Goal: Information Seeking & Learning: Learn about a topic

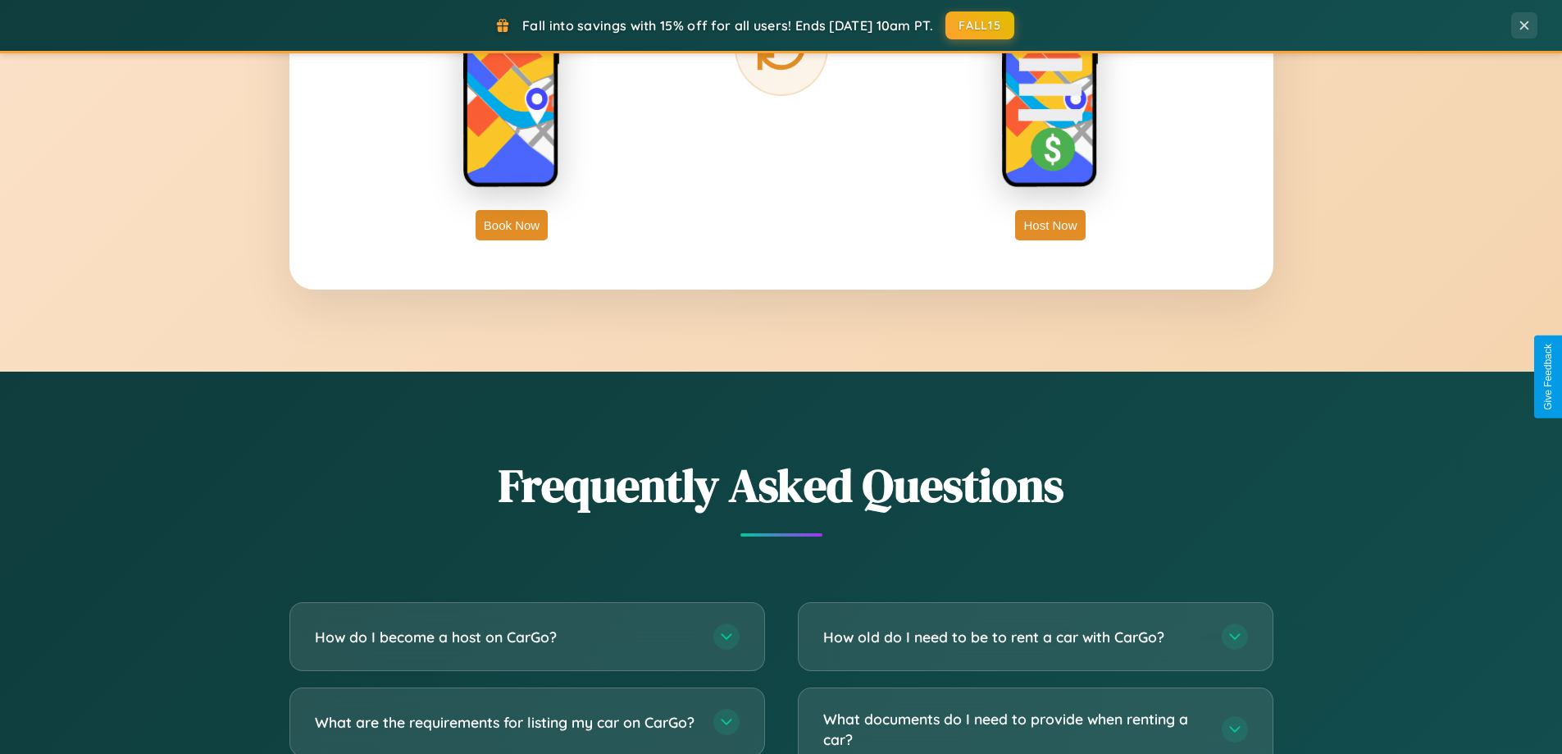
scroll to position [3155, 0]
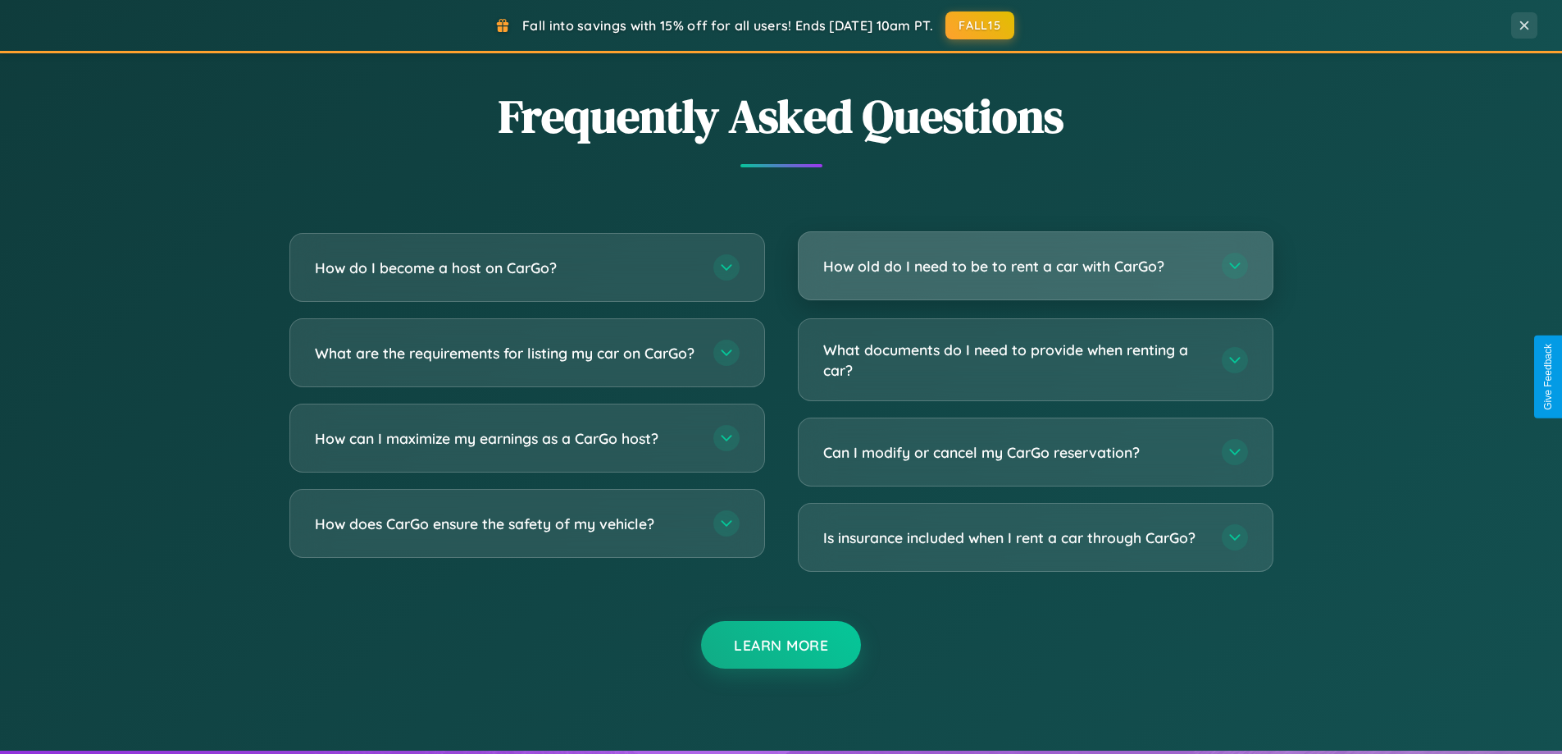
click at [1035, 266] on h3 "How old do I need to be to rent a car with CarGo?" at bounding box center [1014, 266] width 382 height 20
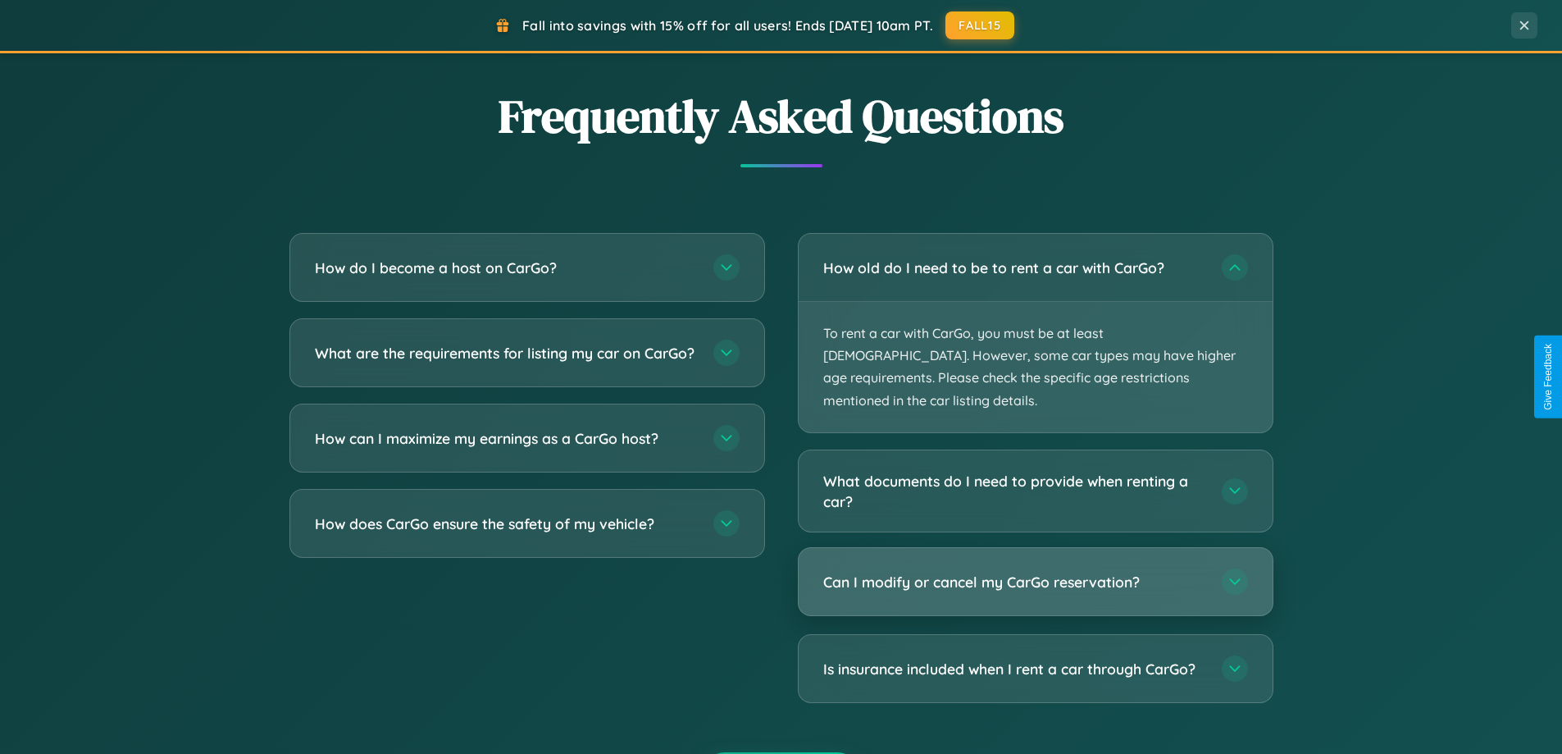
click at [1035, 572] on h3 "Can I modify or cancel my CarGo reservation?" at bounding box center [1014, 582] width 382 height 20
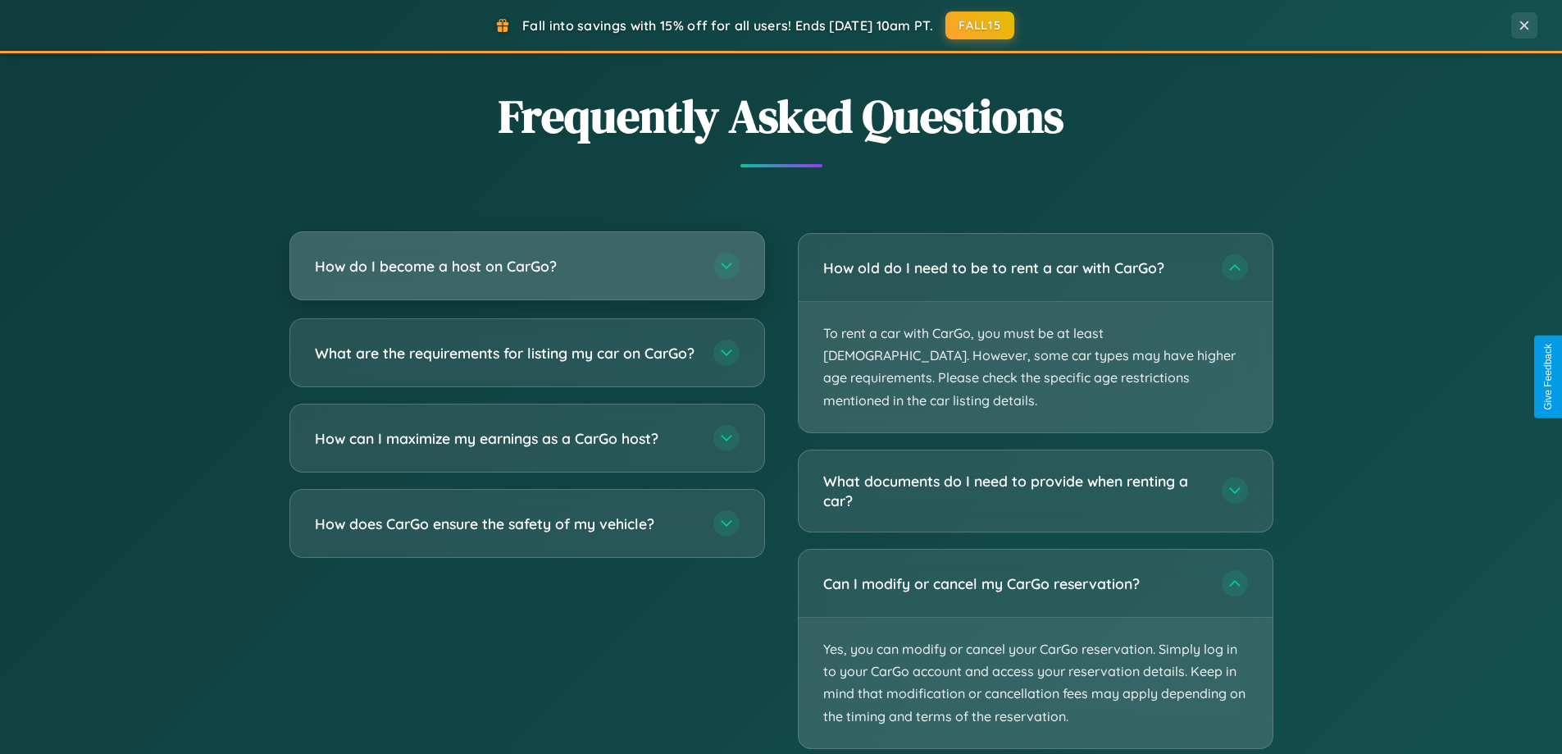
click at [526, 266] on h3 "How do I become a host on CarGo?" at bounding box center [506, 266] width 382 height 20
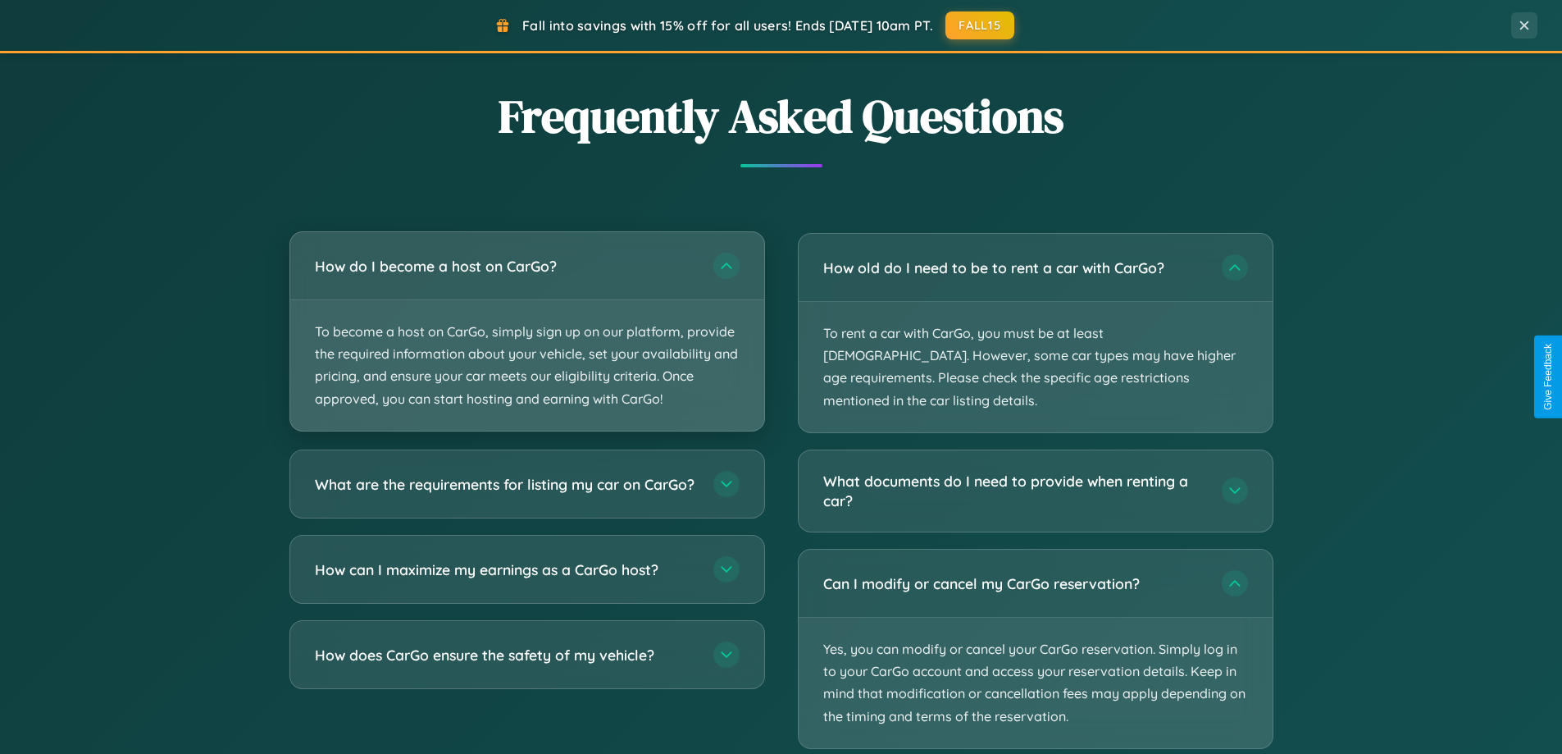
click at [526, 330] on p "To become a host on CarGo, simply sign up on our platform, provide the required…" at bounding box center [527, 365] width 474 height 130
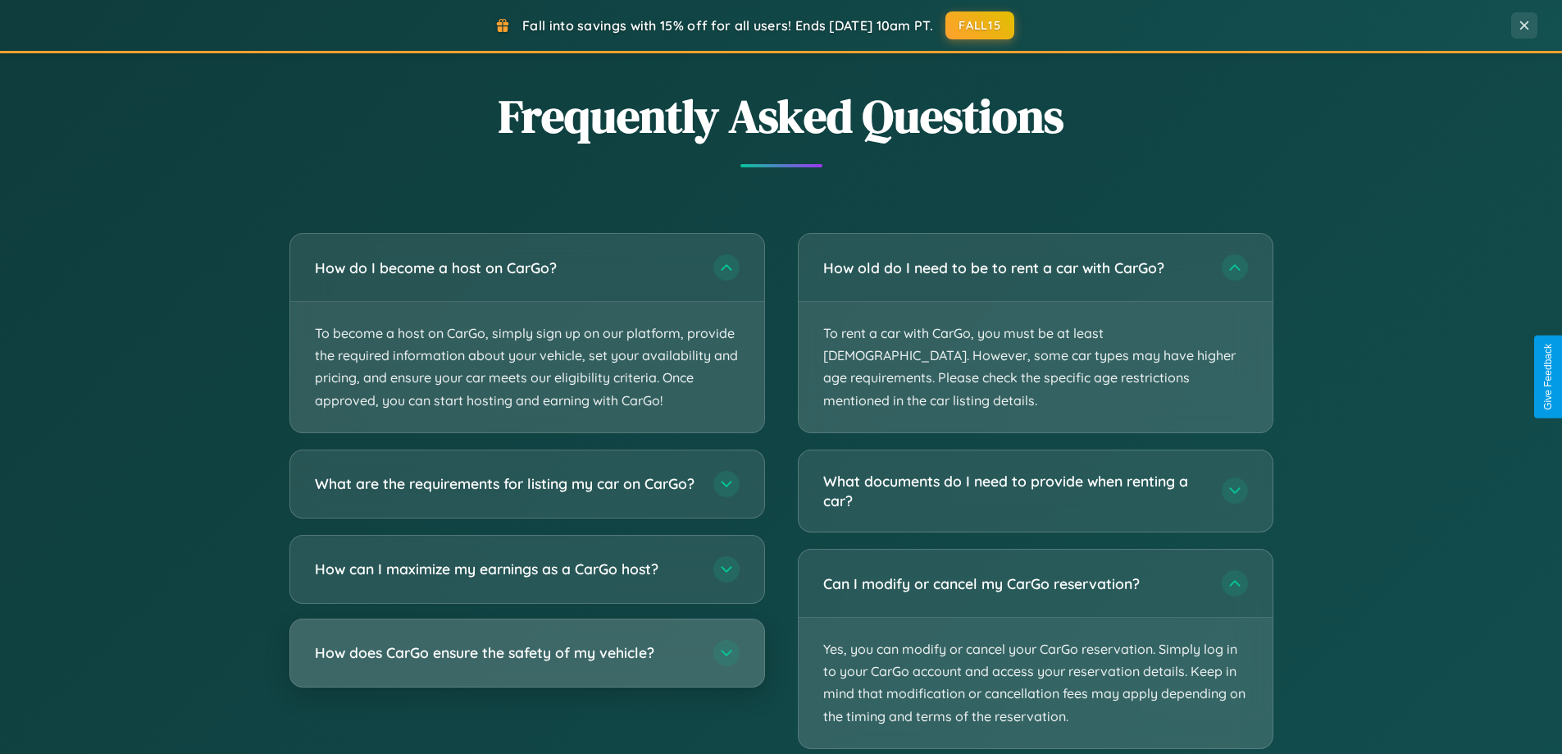
click at [526, 663] on h3 "How does CarGo ensure the safety of my vehicle?" at bounding box center [506, 652] width 382 height 20
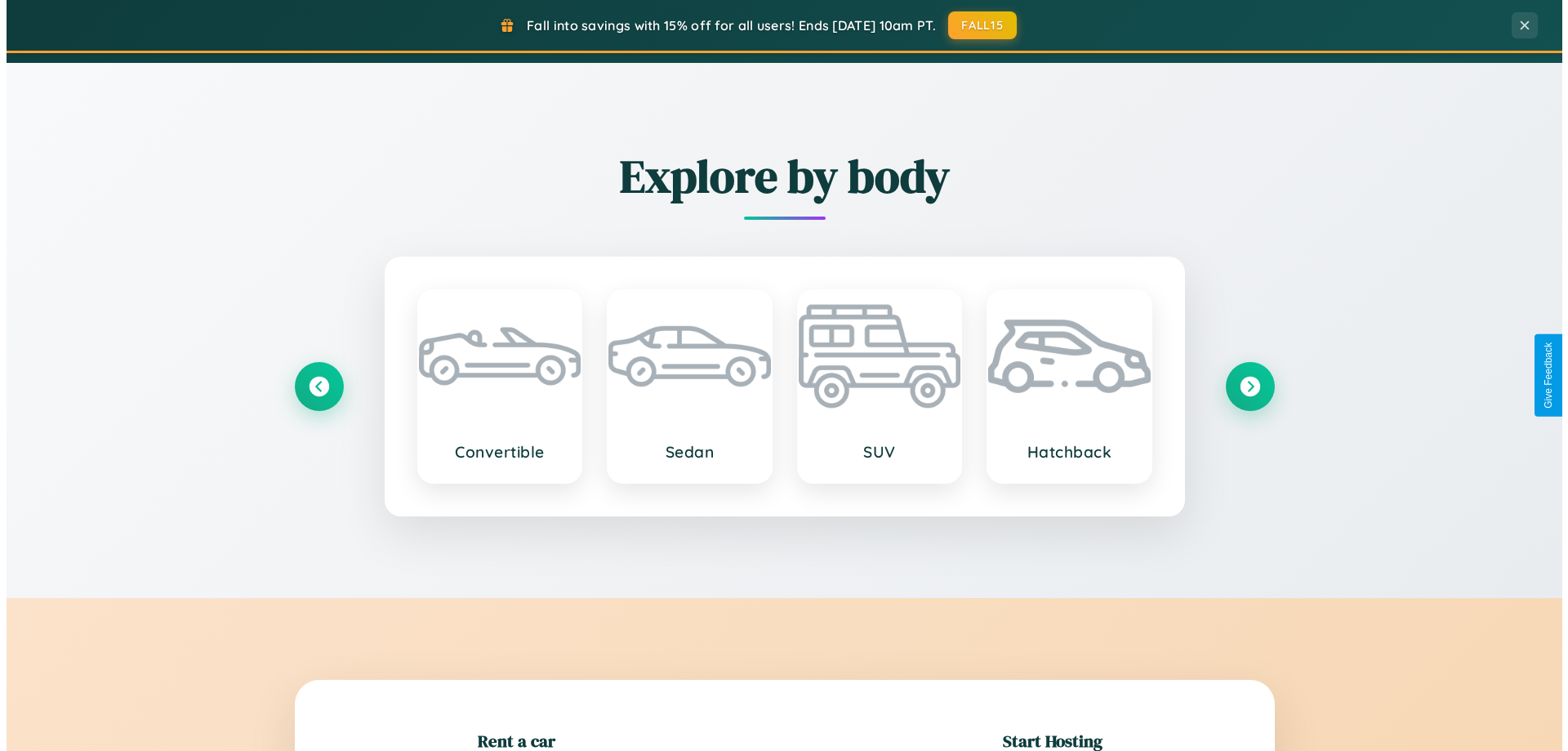
scroll to position [0, 0]
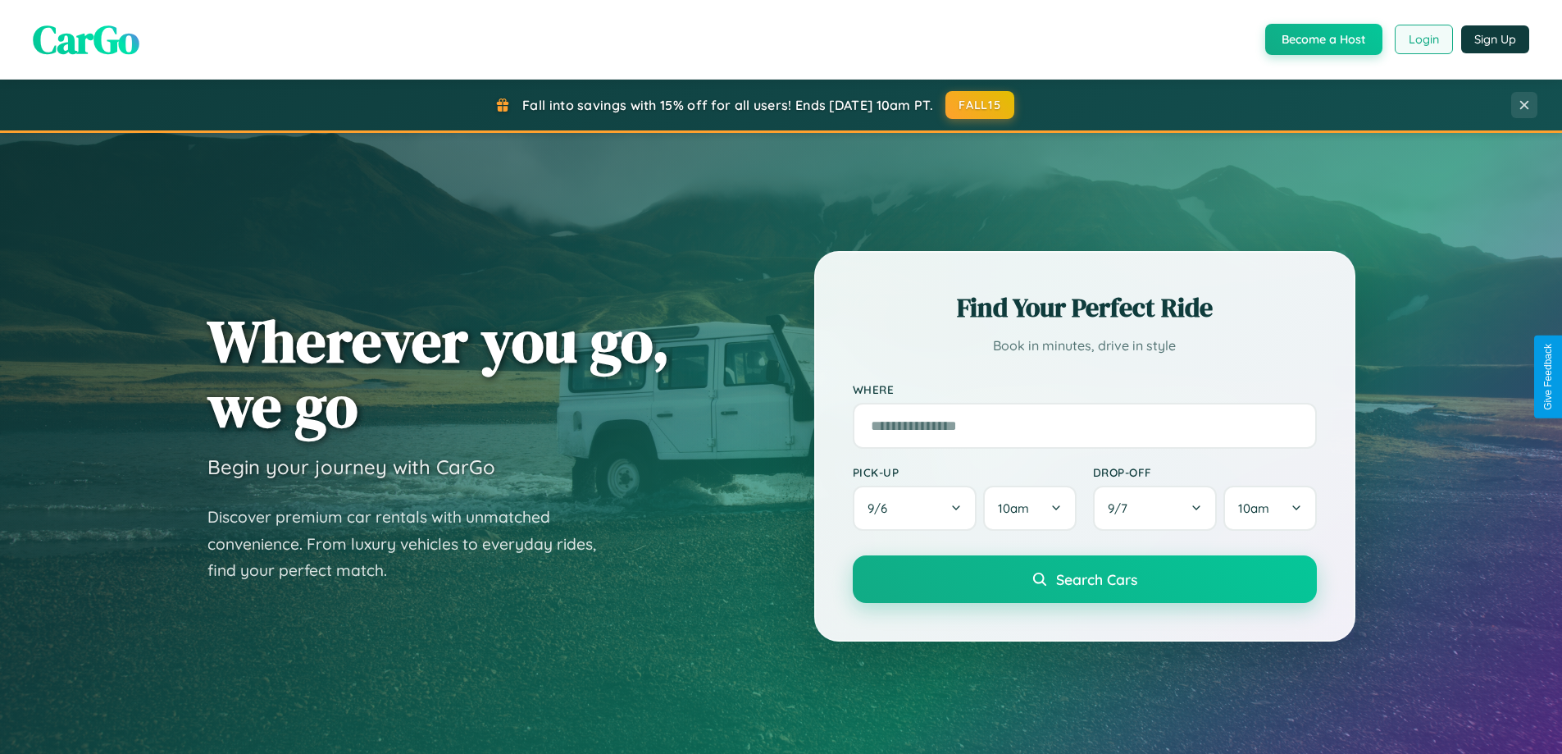
click at [1423, 39] on button "Login" at bounding box center [1424, 40] width 58 height 30
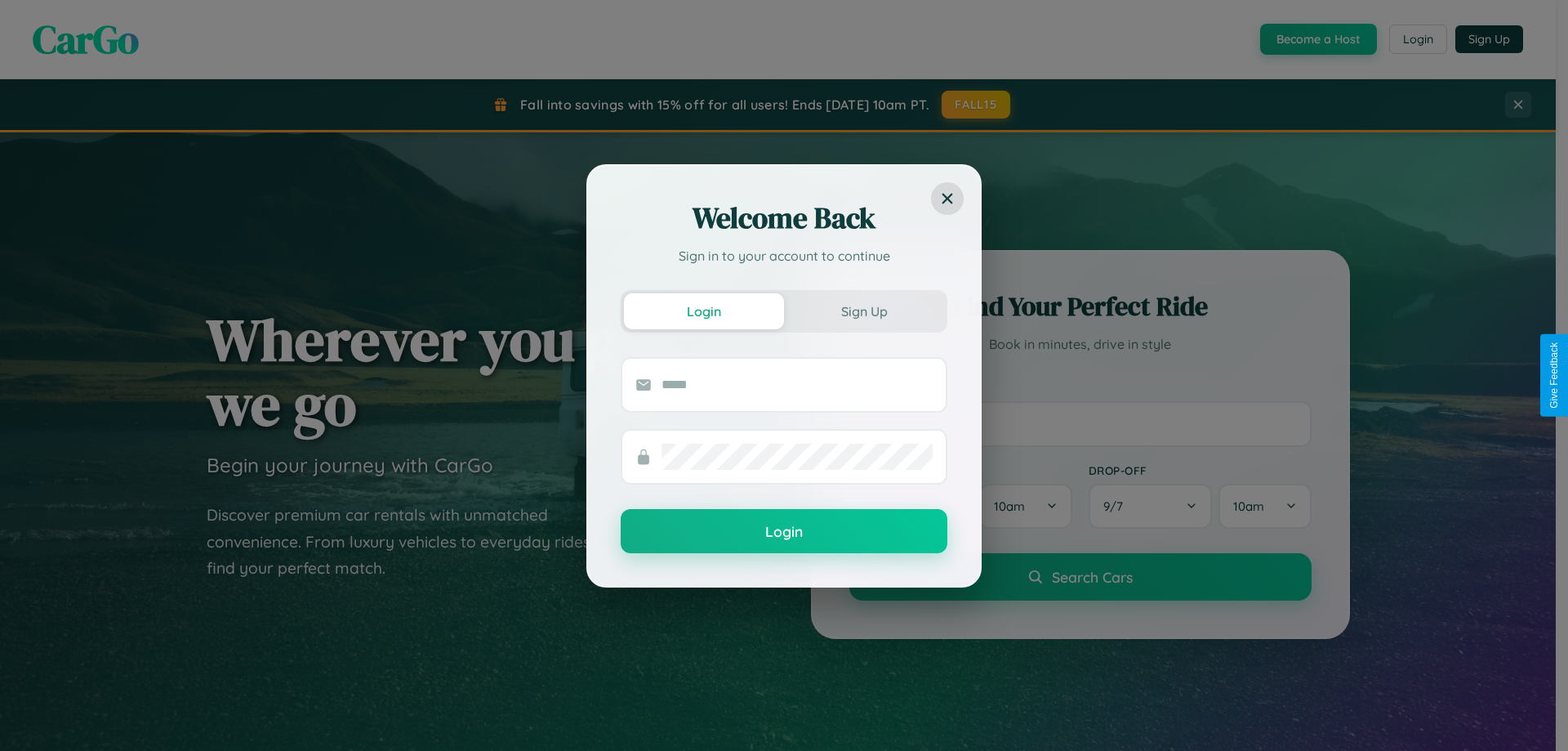
click at [1317, 39] on div "Welcome Back Sign in to your account to continue Login Sign Up Login" at bounding box center [784, 376] width 1568 height 751
